Goal: Navigation & Orientation: Find specific page/section

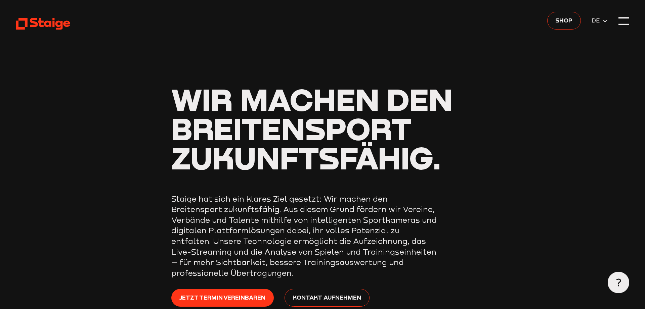
click at [608, 22] on header "Wir machen den Breitensport zukunftsfähig. Staige hat sich ein klares Ziel gese…" at bounding box center [322, 180] width 613 height 360
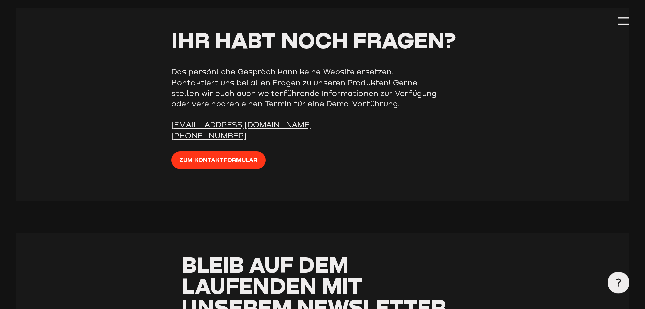
scroll to position [2697, 0]
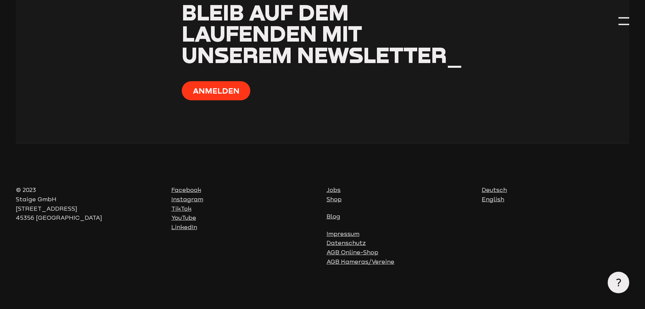
click at [354, 234] on link "Impressum" at bounding box center [342, 234] width 33 height 7
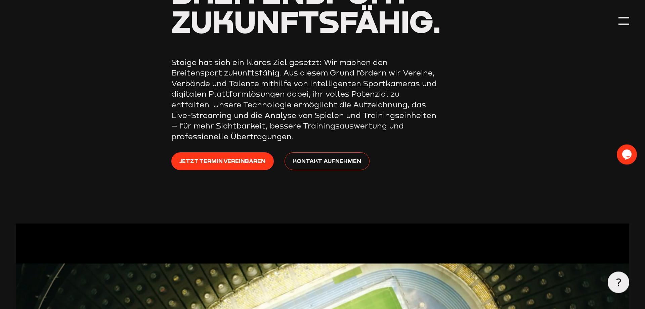
scroll to position [0, 0]
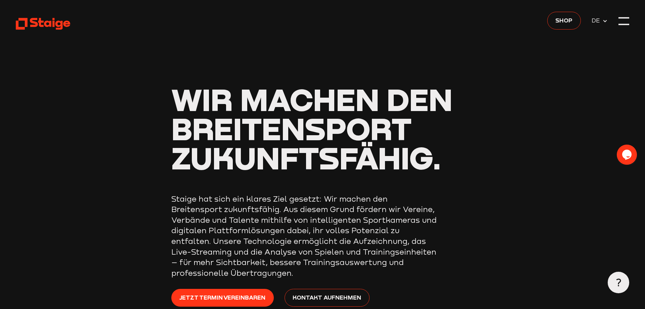
click at [604, 19] on icon at bounding box center [604, 20] width 5 height 5
click at [615, 23] on header "Wir machen den Breitensport zukunftsfähig. Staige hat sich ein klares Ziel gese…" at bounding box center [322, 180] width 613 height 360
click at [625, 25] on div at bounding box center [623, 21] width 11 height 11
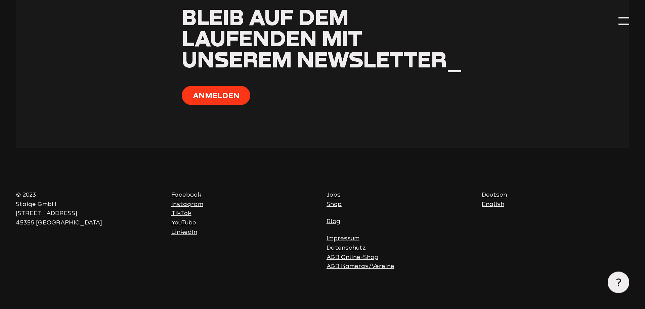
scroll to position [873, 0]
